Goal: Book appointment/travel/reservation

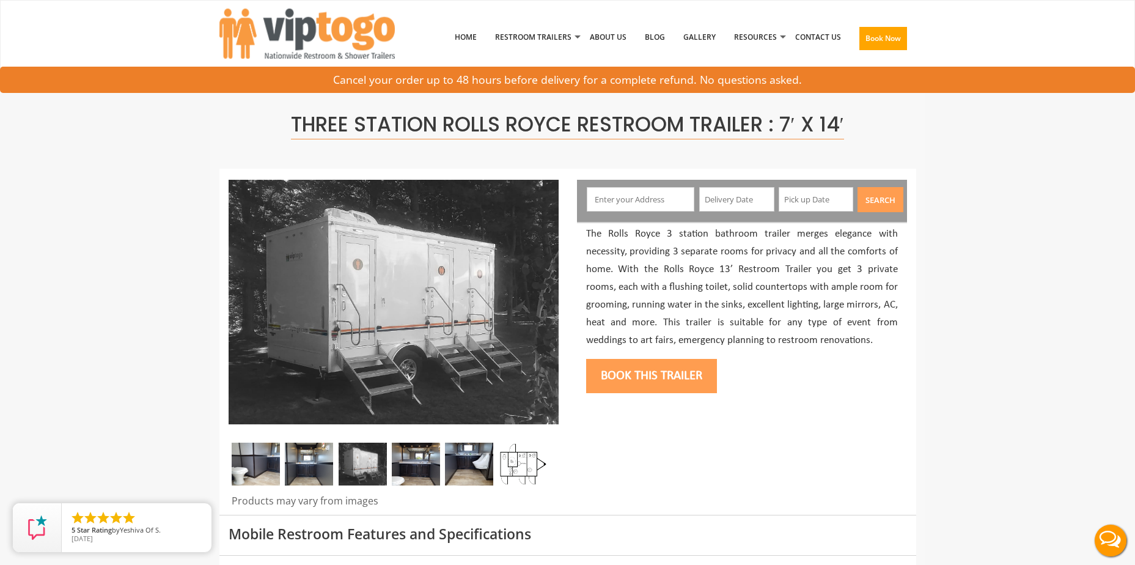
click at [671, 197] on input "text" at bounding box center [641, 199] width 108 height 24
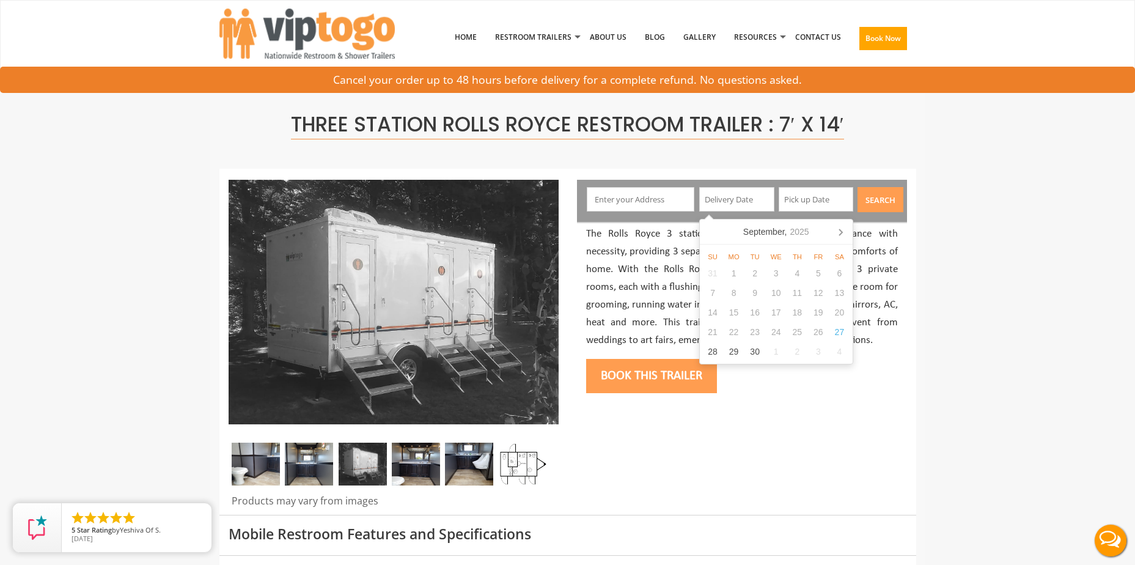
click at [737, 195] on input "text" at bounding box center [736, 199] width 75 height 24
click at [753, 352] on div "30" at bounding box center [755, 352] width 21 height 20
type input "09/30/2025"
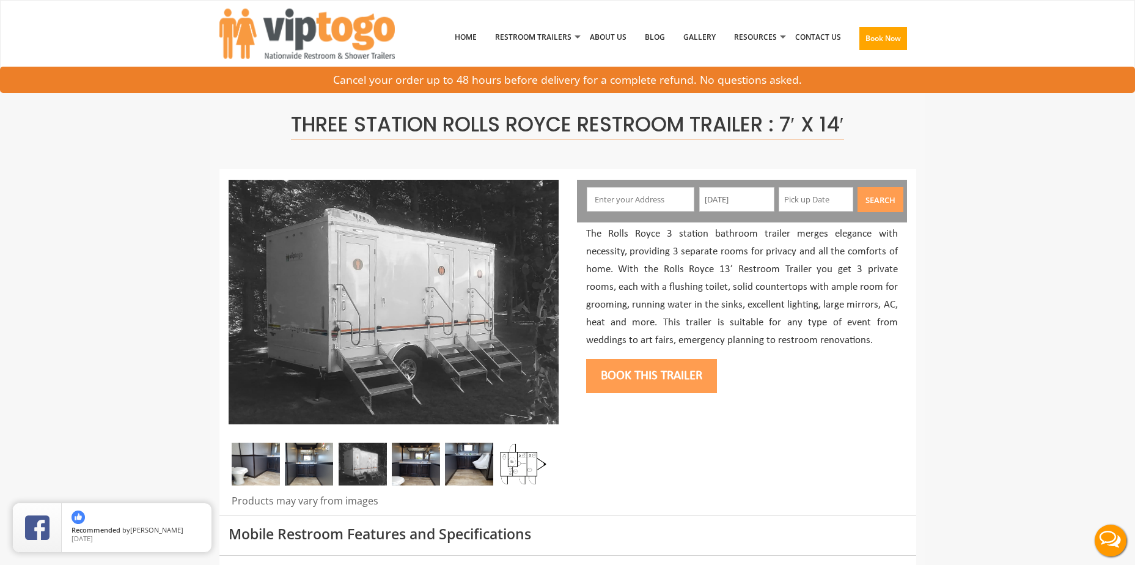
click at [887, 199] on button "Search" at bounding box center [881, 199] width 46 height 25
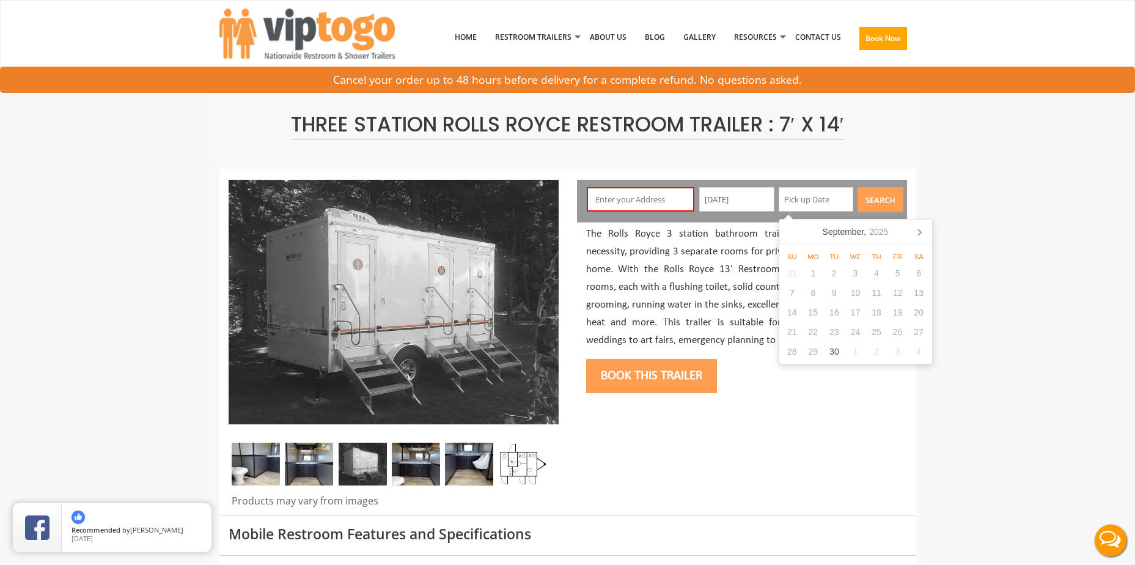
click at [825, 202] on input "text" at bounding box center [816, 199] width 75 height 24
click at [834, 355] on div "30" at bounding box center [834, 352] width 21 height 20
type input "09/30/2025"
click at [880, 190] on button "Search" at bounding box center [881, 199] width 46 height 25
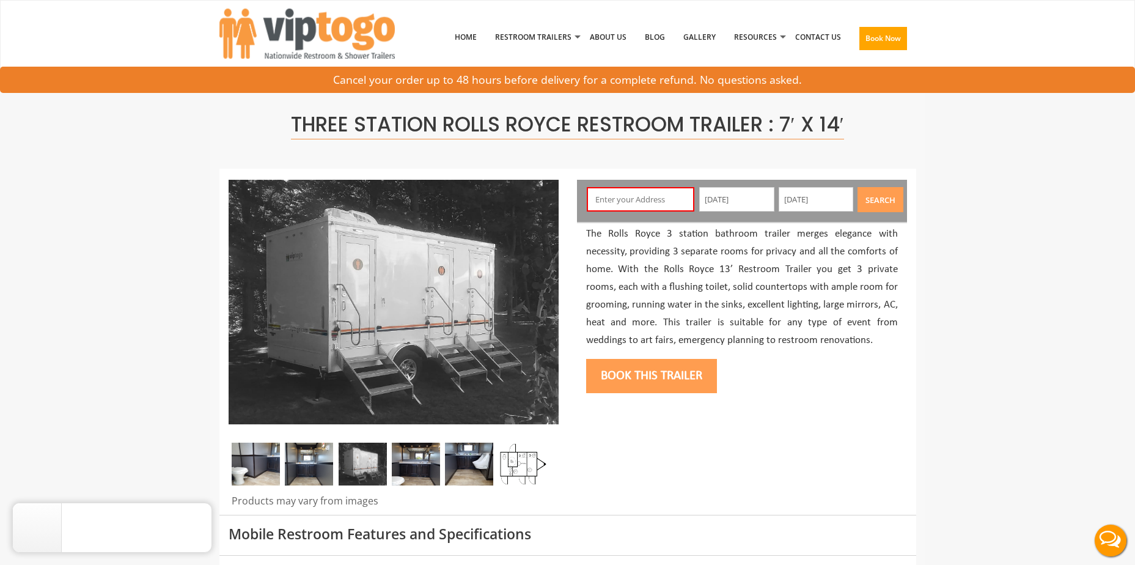
click at [609, 205] on input "text" at bounding box center [641, 199] width 108 height 24
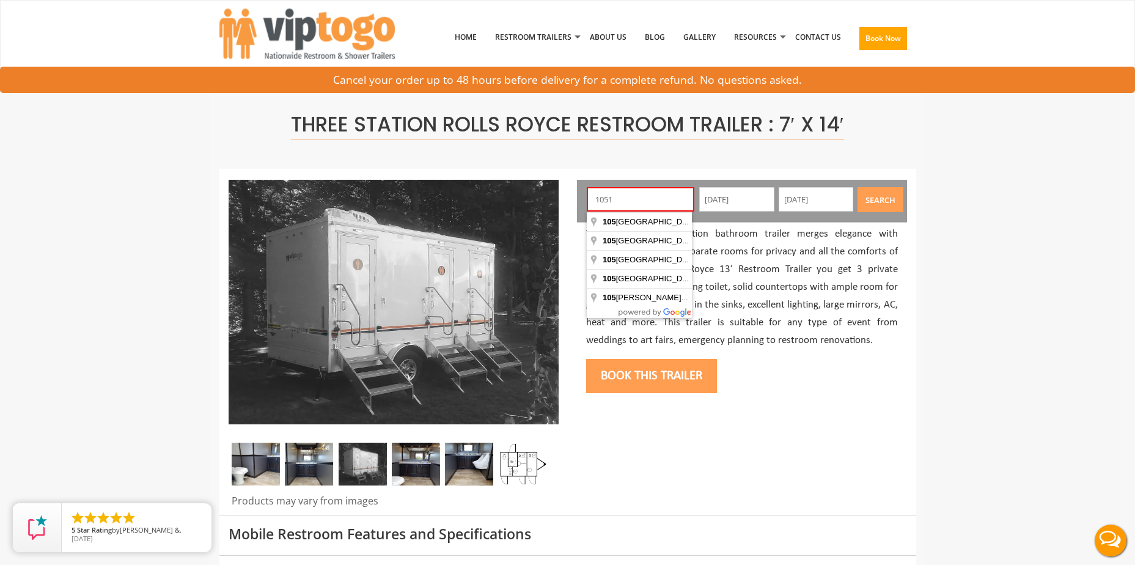
type input "10512"
drag, startPoint x: 655, startPoint y: 203, endPoint x: 574, endPoint y: 192, distance: 82.7
click at [574, 192] on div "10512 09/30/2025 09/30/2025 Search" at bounding box center [742, 289] width 349 height 219
type input "285 Saw Mill River Road, Yonkers, NY, USA"
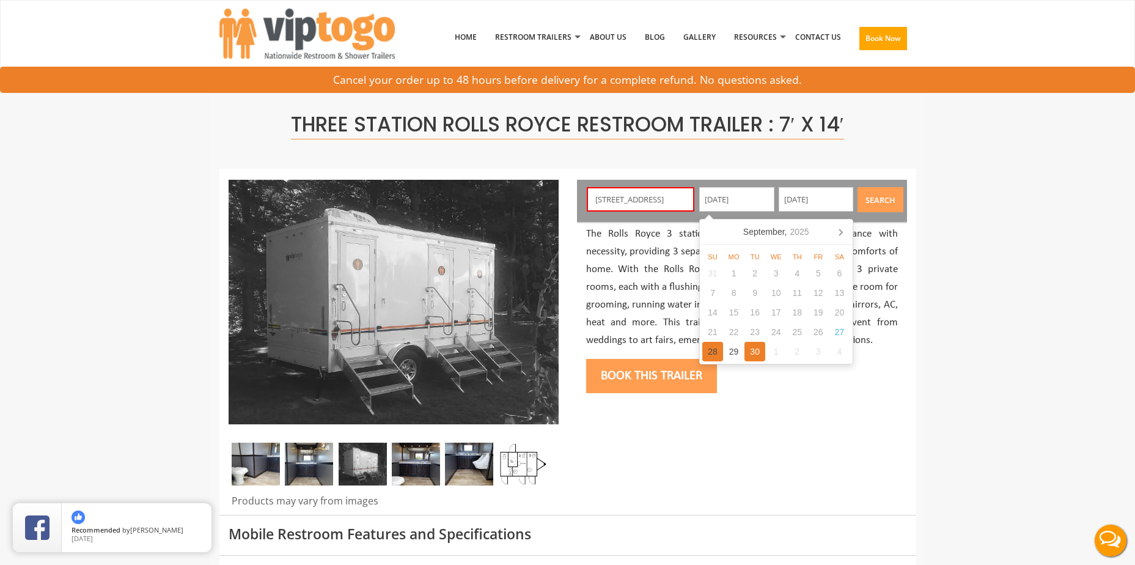
click at [717, 345] on div "28" at bounding box center [713, 352] width 21 height 20
type input "09/28/2025"
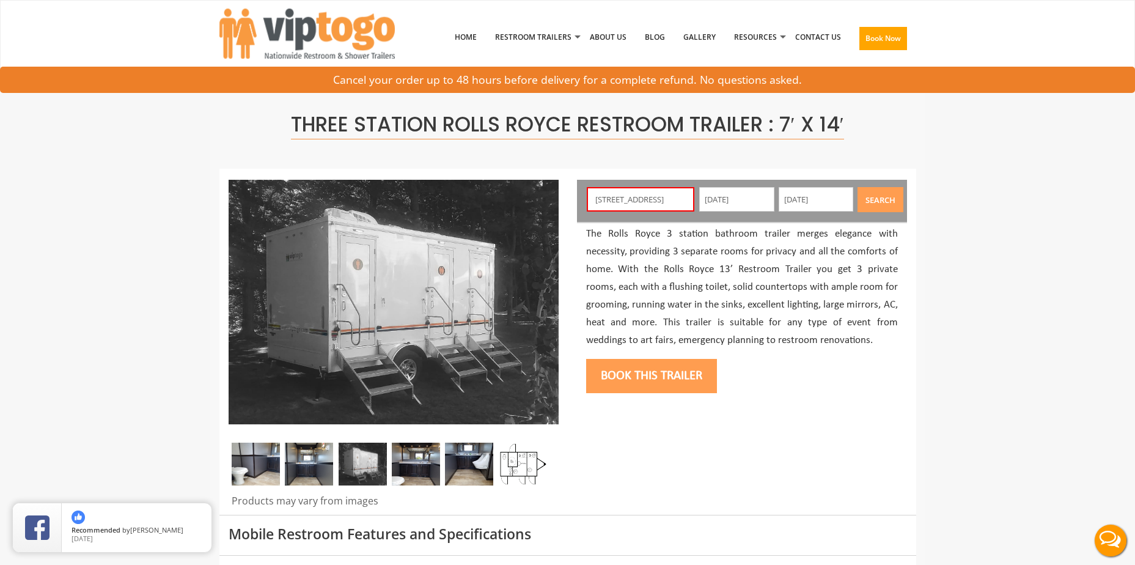
click at [895, 201] on button "Search" at bounding box center [881, 199] width 46 height 25
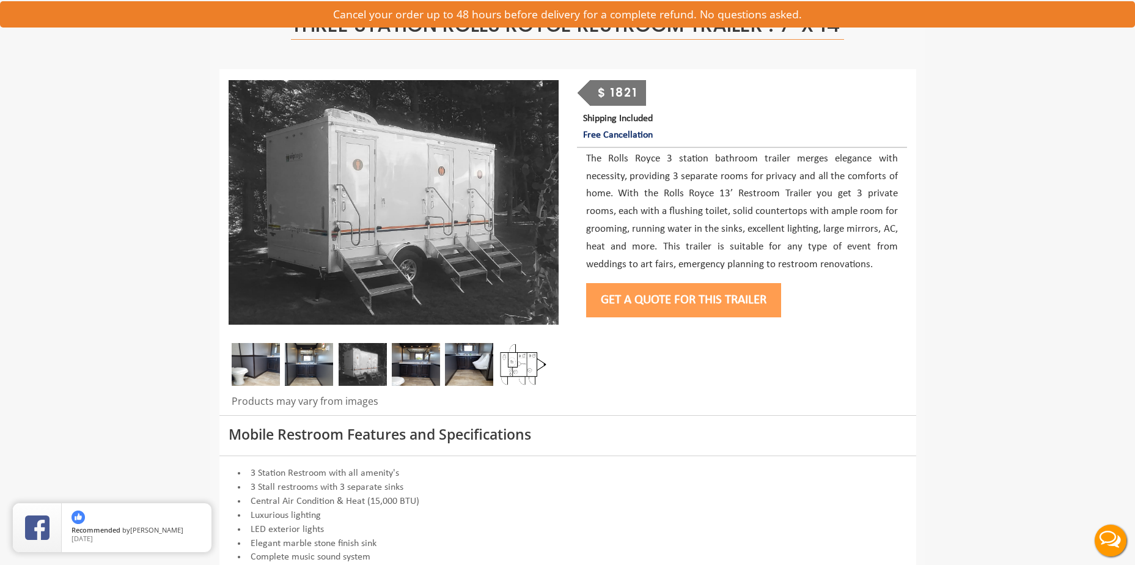
scroll to position [122, 0]
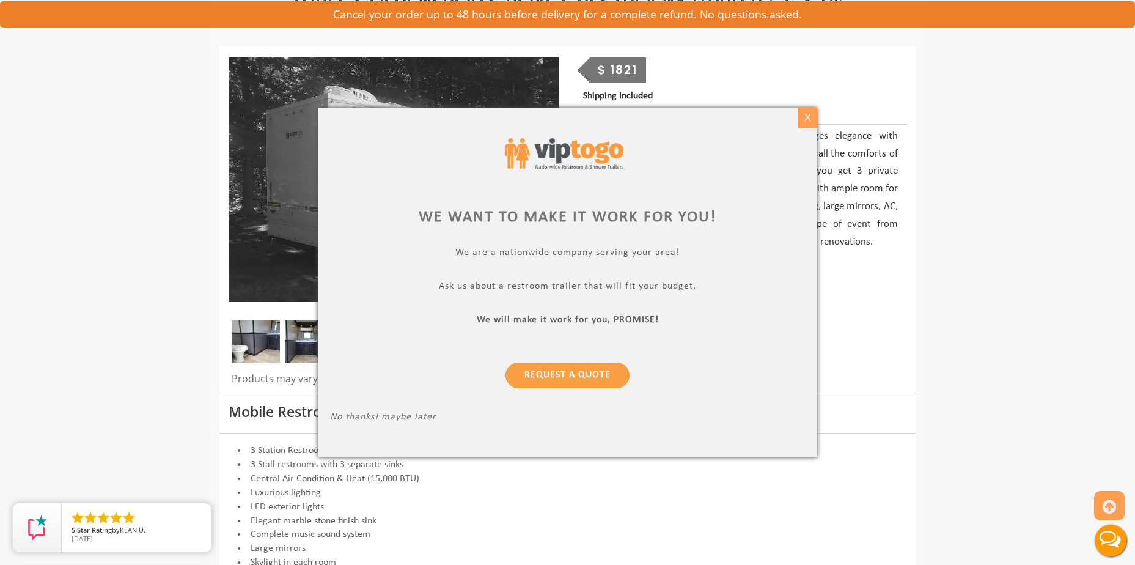
click at [804, 124] on div "X" at bounding box center [808, 118] width 19 height 21
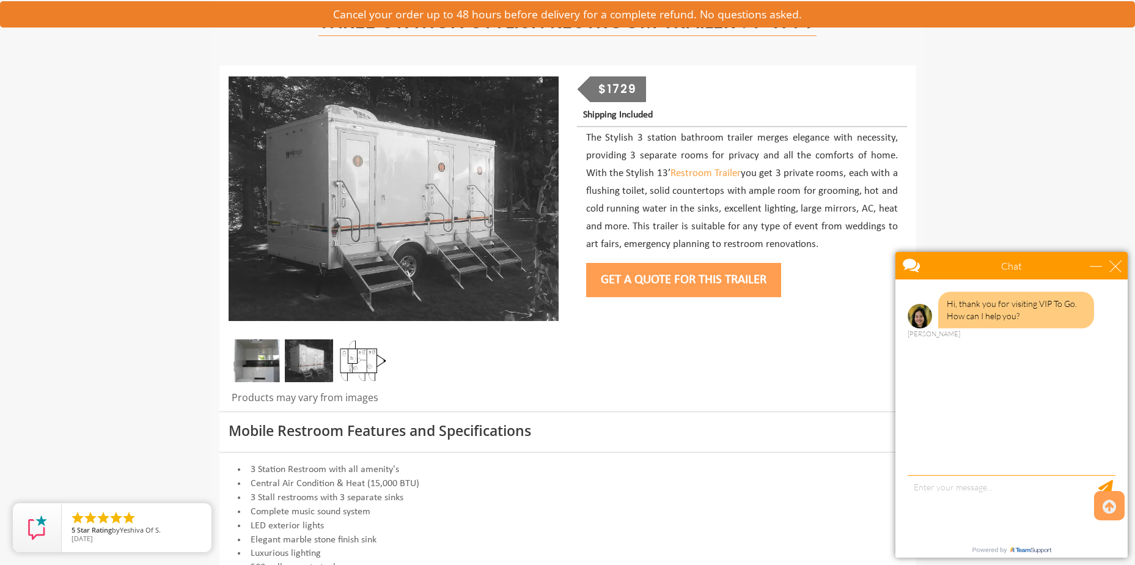
scroll to position [122, 0]
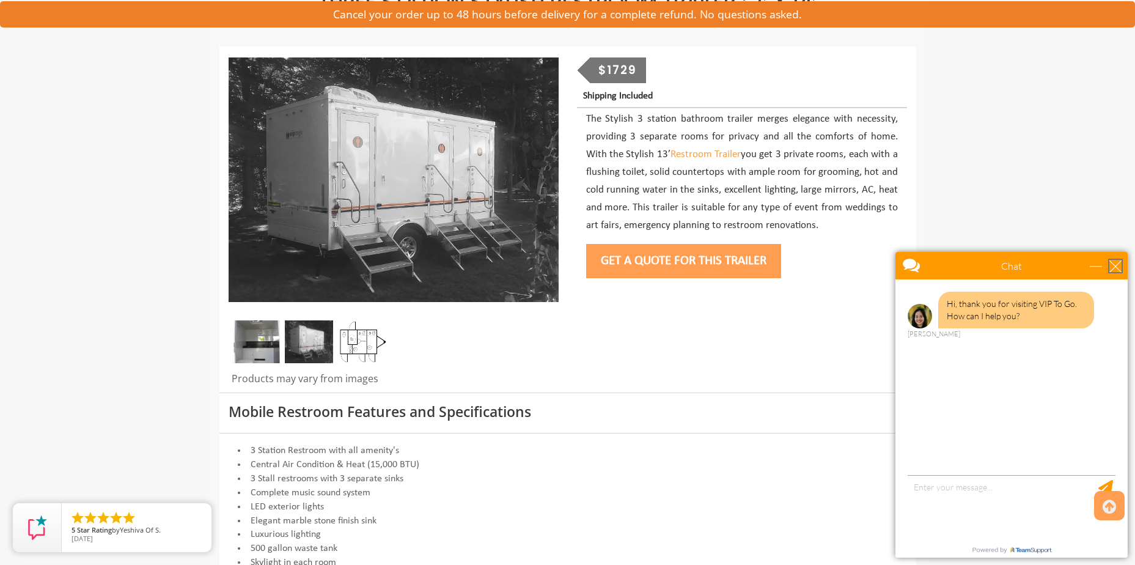
click at [1117, 270] on div "close" at bounding box center [1116, 266] width 12 height 12
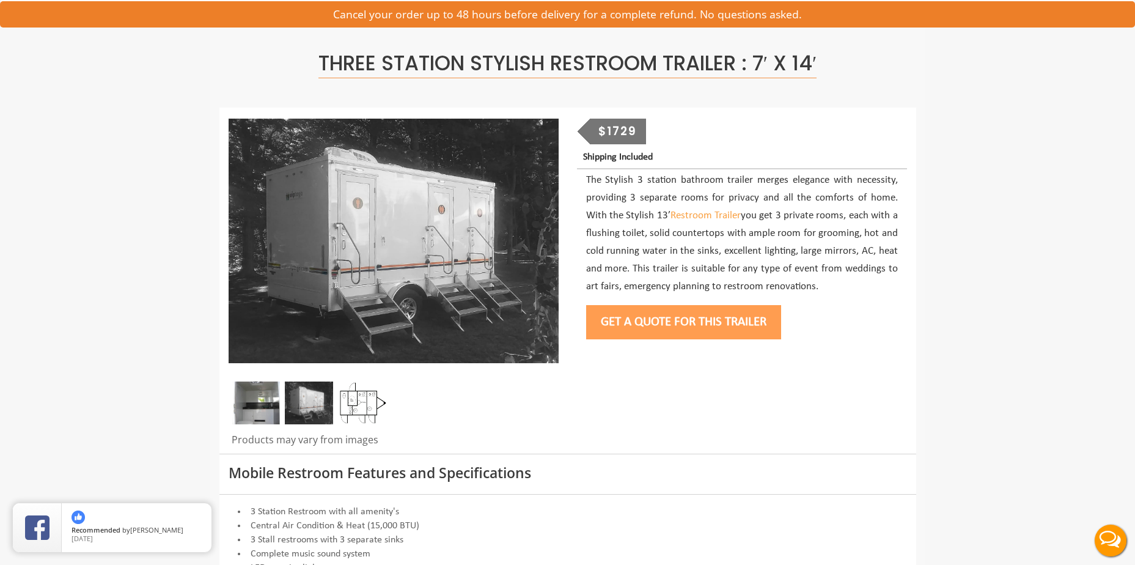
scroll to position [0, 0]
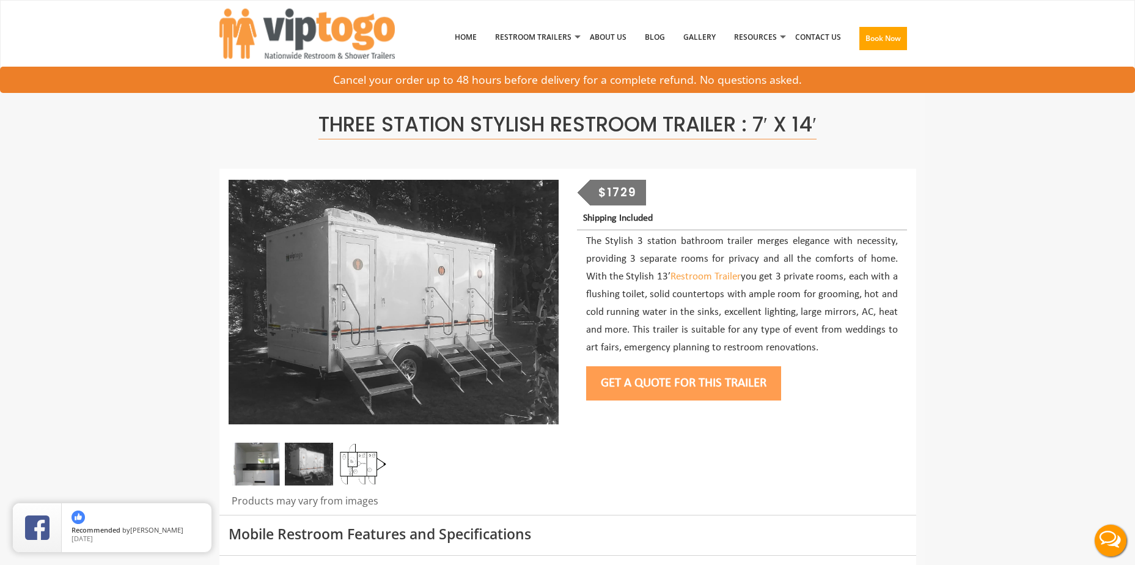
click at [626, 197] on div "$1729" at bounding box center [618, 193] width 56 height 26
click at [590, 194] on div "$1729" at bounding box center [618, 193] width 56 height 26
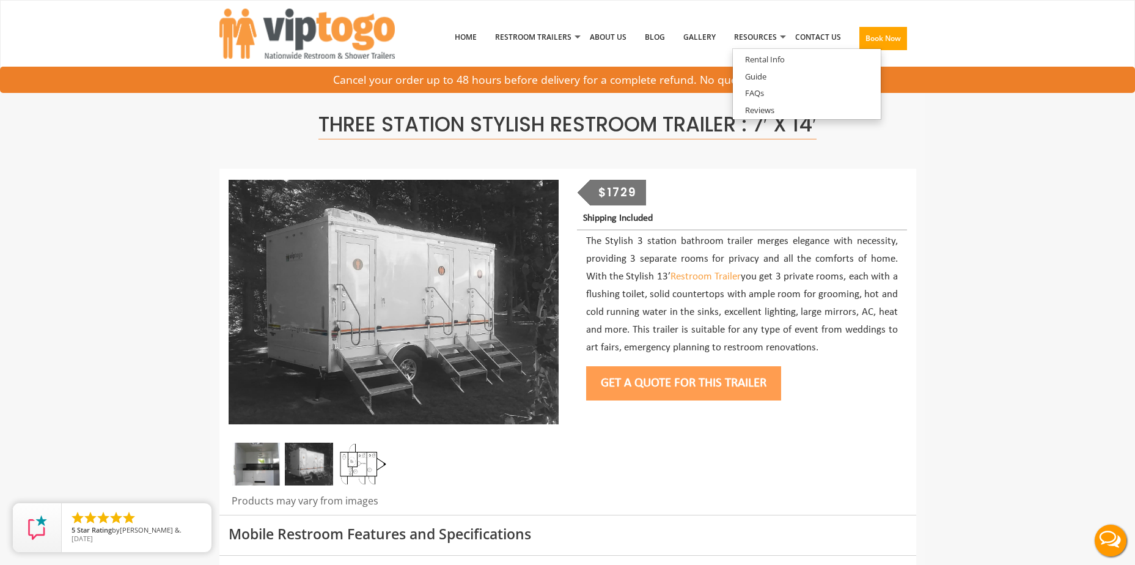
click at [679, 374] on button "Get a Quote for this Trailer" at bounding box center [683, 383] width 195 height 34
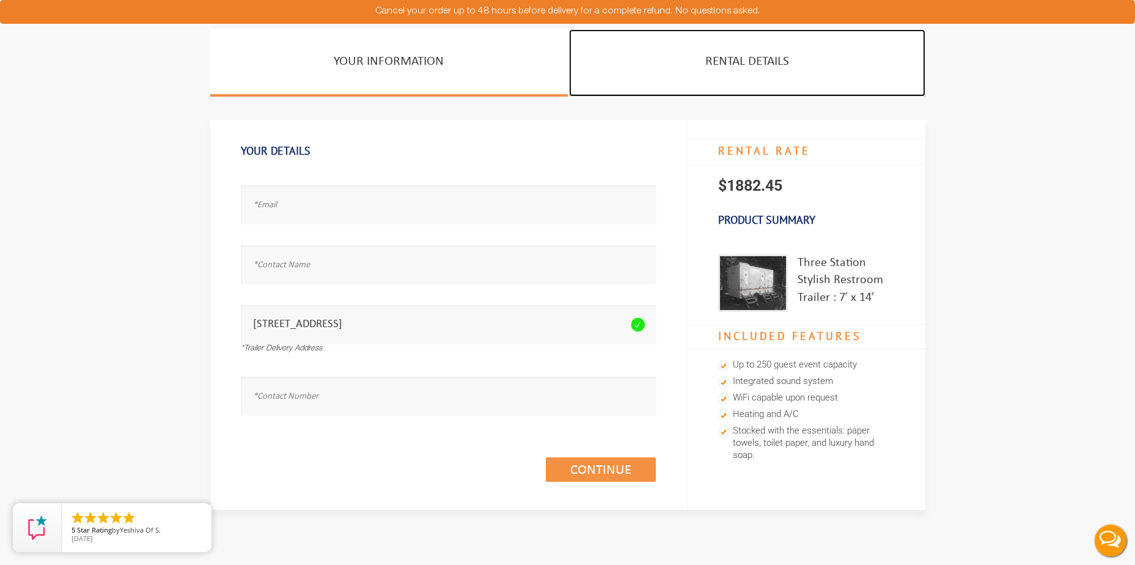
click at [712, 73] on link "Rental Details" at bounding box center [747, 62] width 356 height 67
click at [745, 65] on link "Rental Details" at bounding box center [747, 62] width 356 height 67
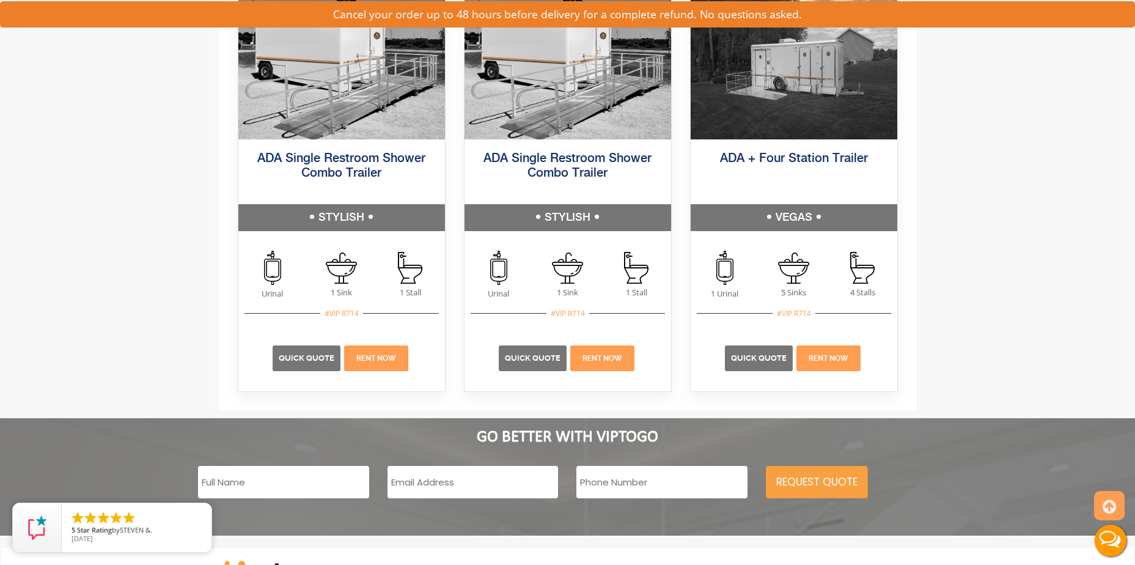
scroll to position [1683, 0]
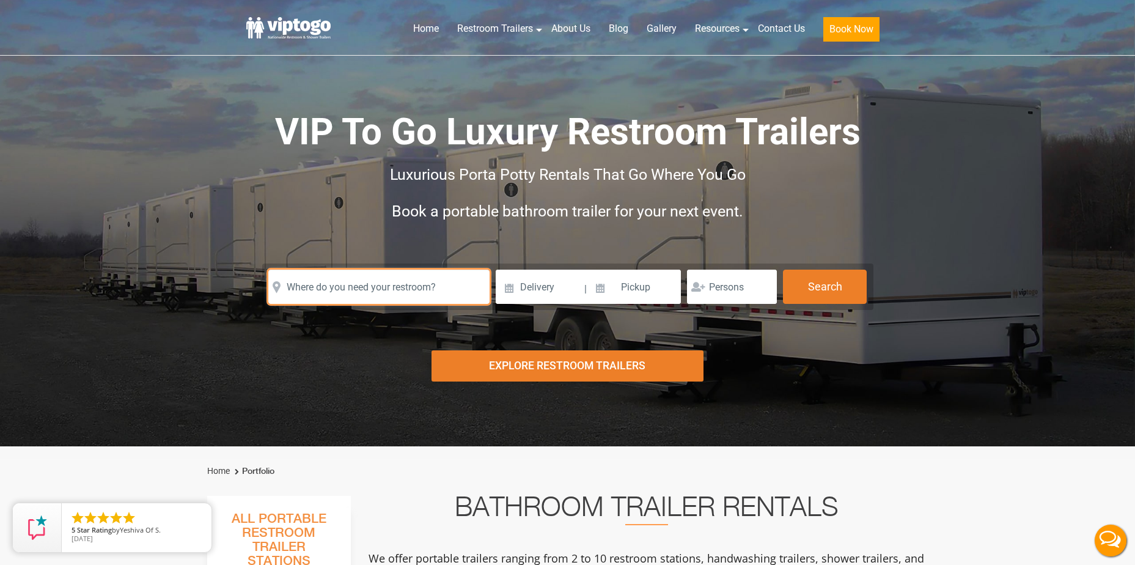
click at [413, 288] on input "text" at bounding box center [378, 287] width 221 height 34
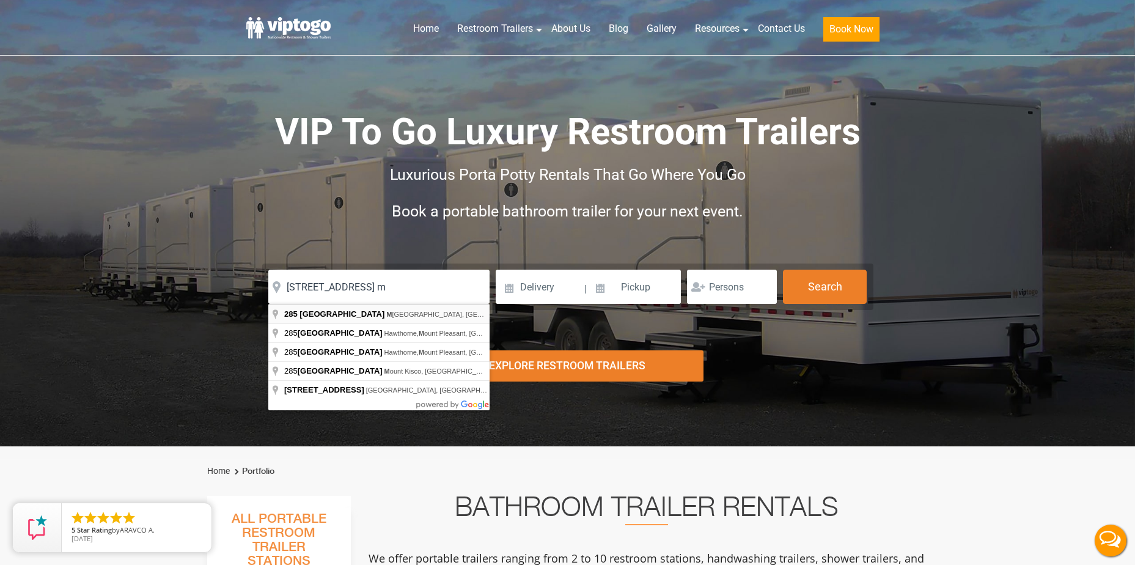
type input "285 Saw Mill River Rd, Millwood, NY, USA"
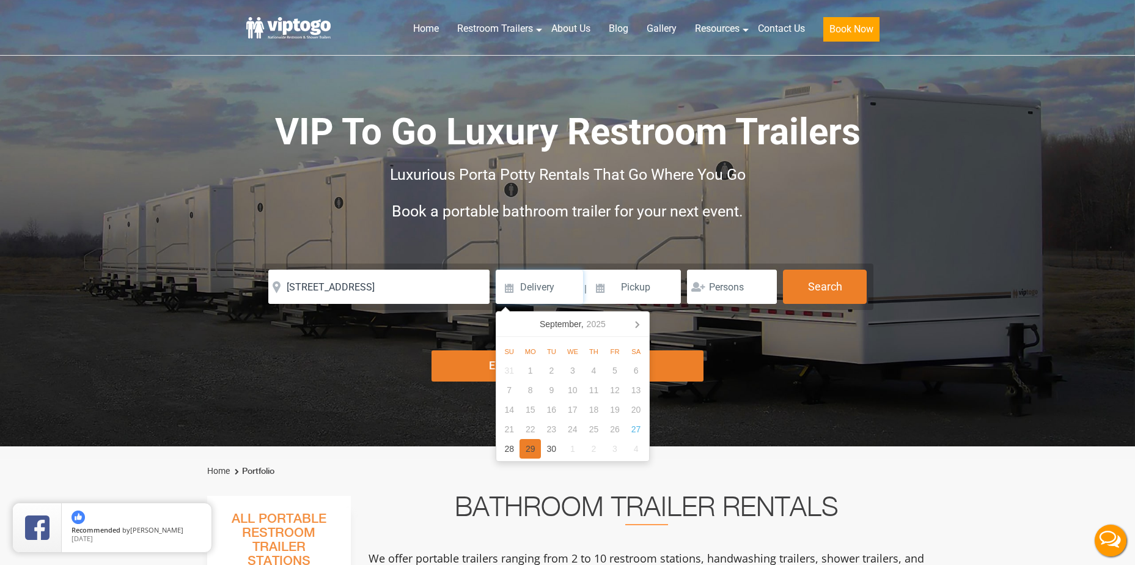
click at [524, 448] on div "29" at bounding box center [530, 449] width 21 height 20
type input "09/29/2025"
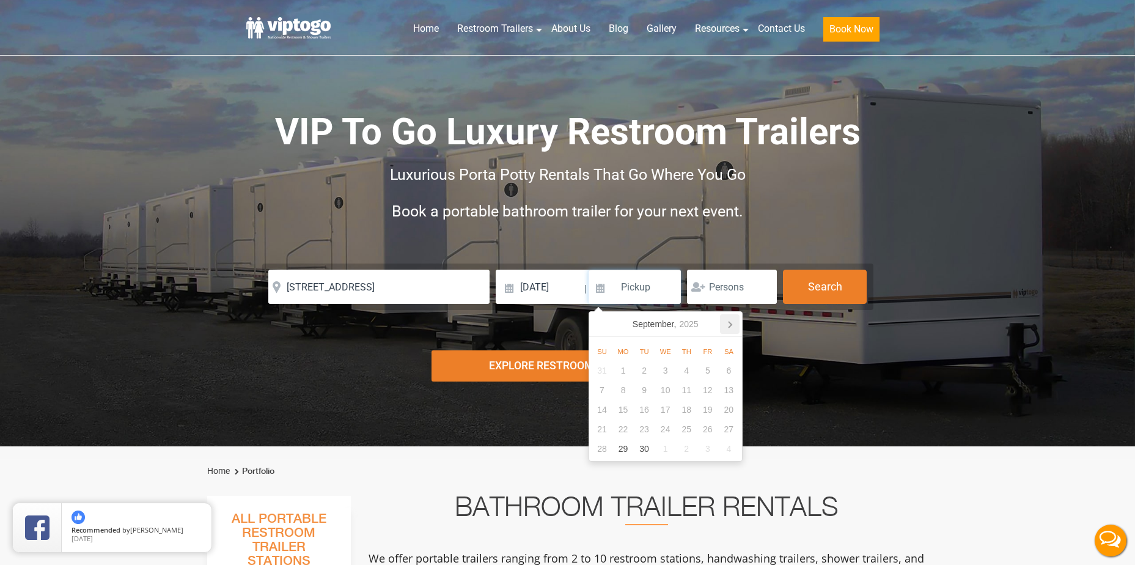
click at [734, 329] on icon at bounding box center [730, 324] width 20 height 20
click at [725, 373] on div "4" at bounding box center [728, 371] width 21 height 20
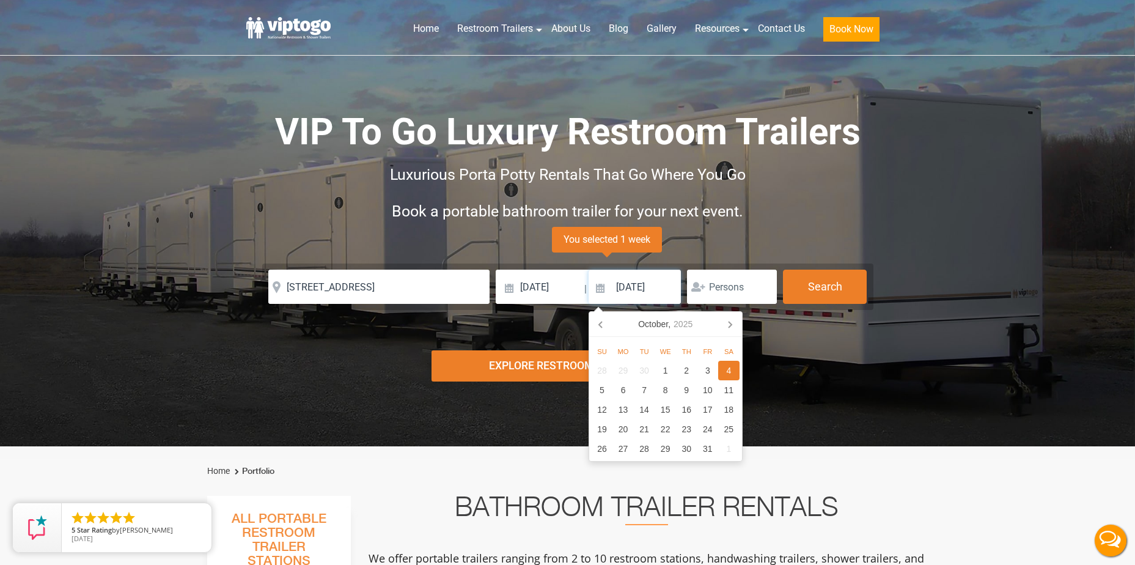
click at [651, 289] on input "10/04/2025" at bounding box center [635, 287] width 93 height 34
click at [603, 385] on div "5" at bounding box center [602, 390] width 21 height 20
type input "10/05/2025"
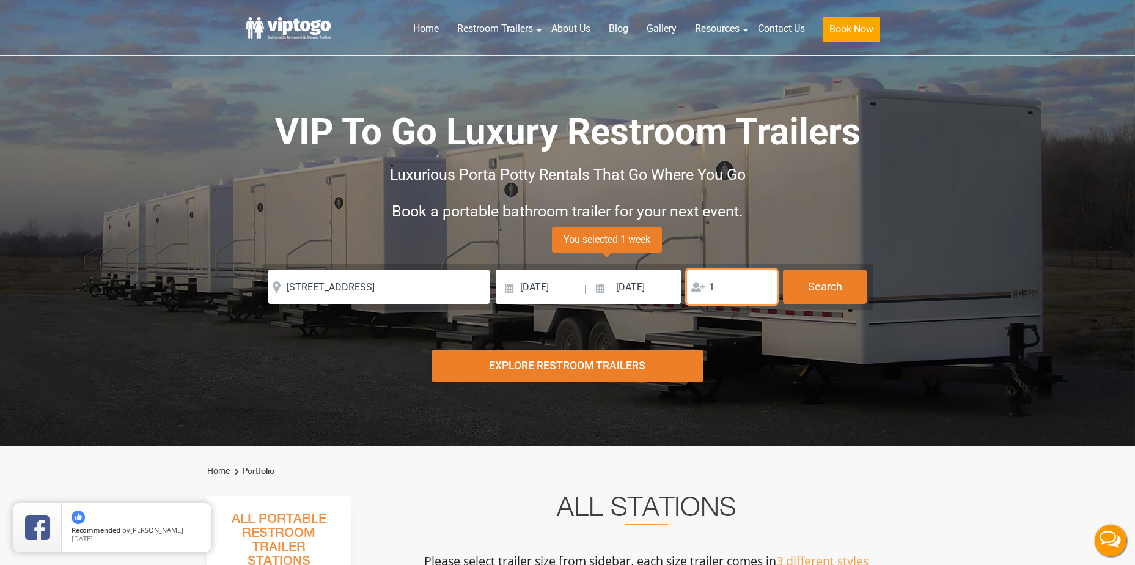
click at [766, 284] on input "1" at bounding box center [732, 287] width 90 height 34
click at [766, 284] on input "2" at bounding box center [732, 287] width 90 height 34
type input "3"
click at [766, 284] on input "3" at bounding box center [732, 287] width 90 height 34
click at [829, 292] on button "Search" at bounding box center [825, 286] width 84 height 33
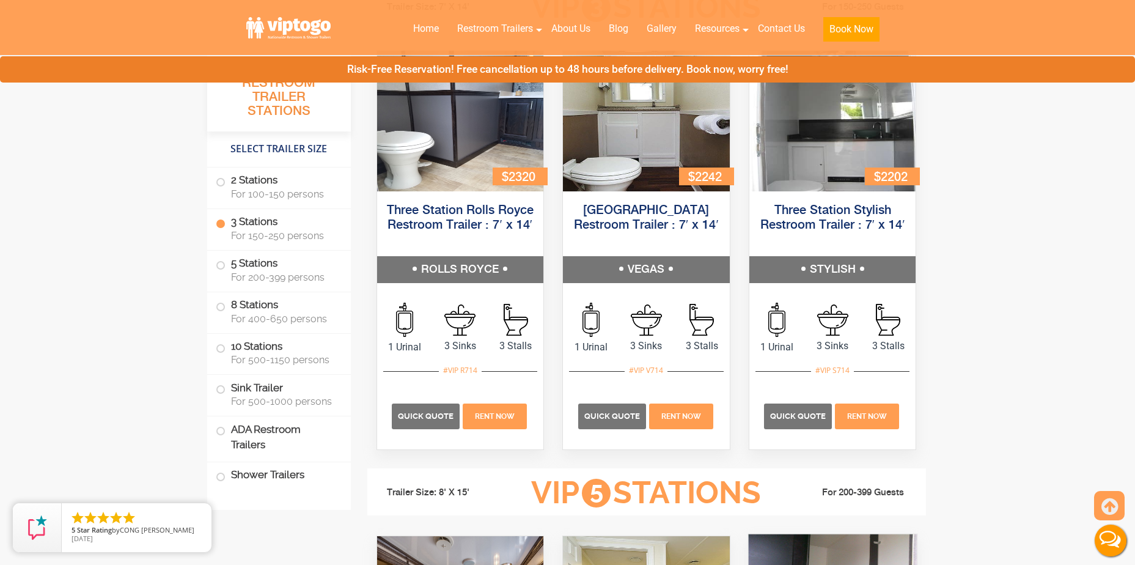
scroll to position [1351, 0]
